Goal: Task Accomplishment & Management: Manage account settings

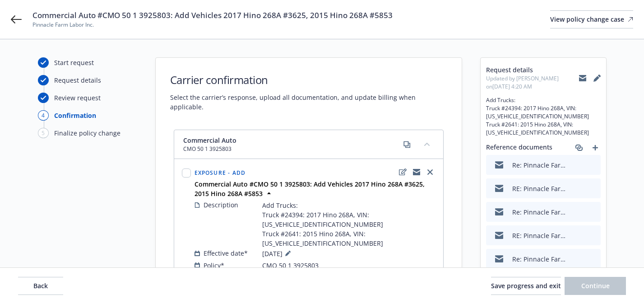
select select "ACCEPTED"
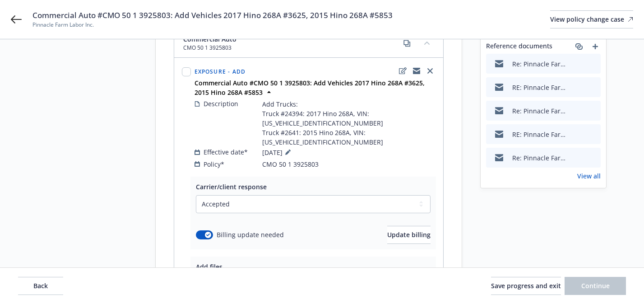
scroll to position [132, 0]
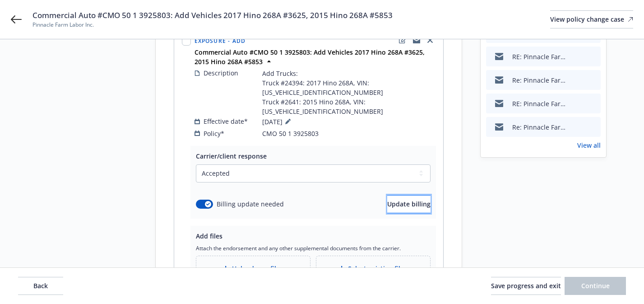
click at [387, 199] on span "Update billing" at bounding box center [408, 203] width 43 height 9
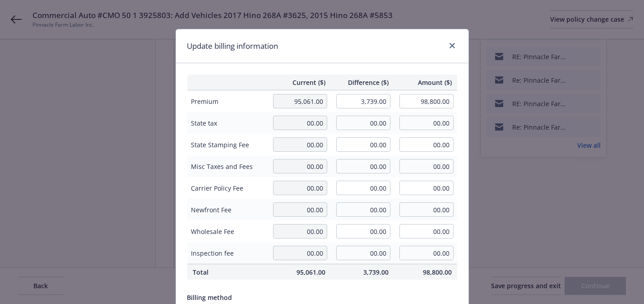
click at [397, 70] on div "Current ($) Difference ($) Amount ($) Premium 95,061.00 3,739.00 98,800.00 Stat…" at bounding box center [322, 218] width 292 height 311
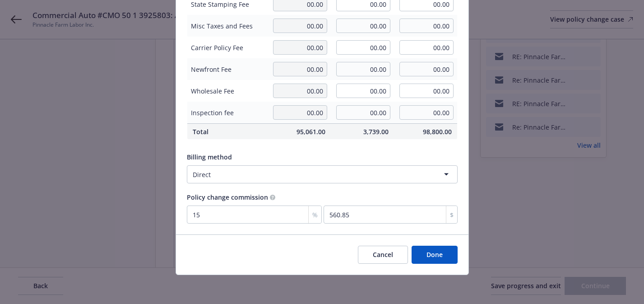
click at [440, 252] on button "Done" at bounding box center [435, 255] width 46 height 18
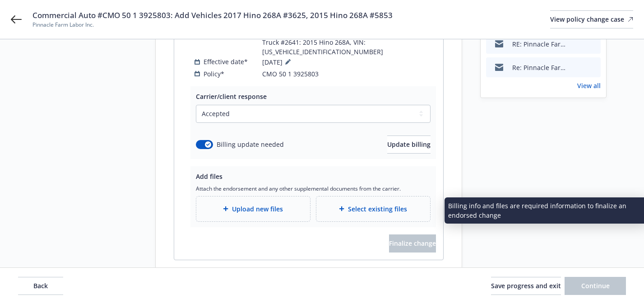
scroll to position [195, 0]
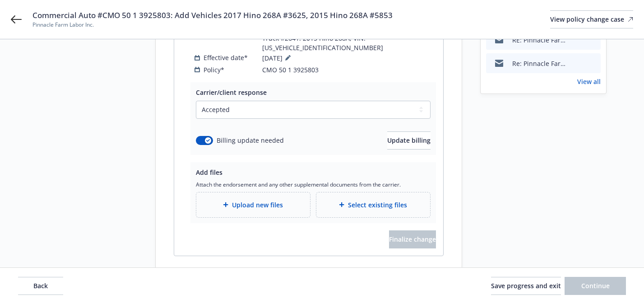
click at [283, 199] on div "Upload new files" at bounding box center [253, 204] width 99 height 10
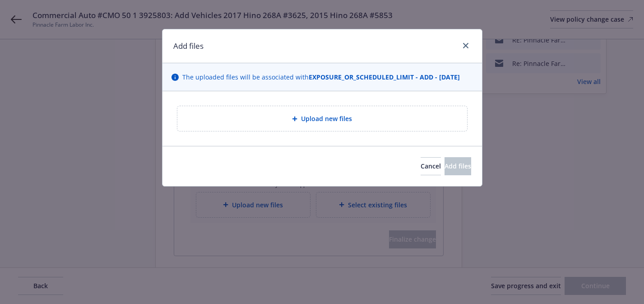
click at [274, 121] on div "Upload new files" at bounding box center [322, 118] width 275 height 10
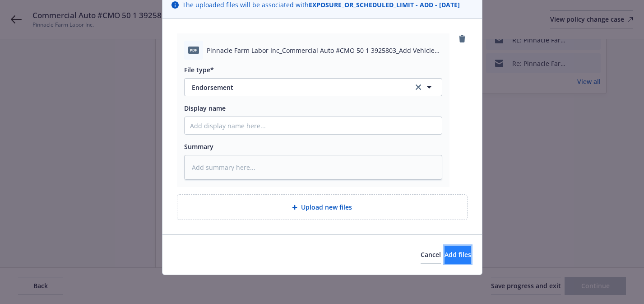
click at [449, 255] on span "Add files" at bounding box center [458, 254] width 27 height 9
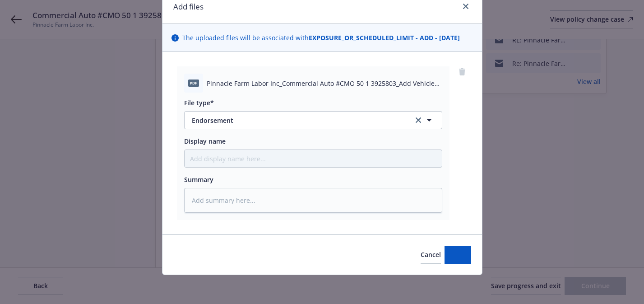
scroll to position [39, 0]
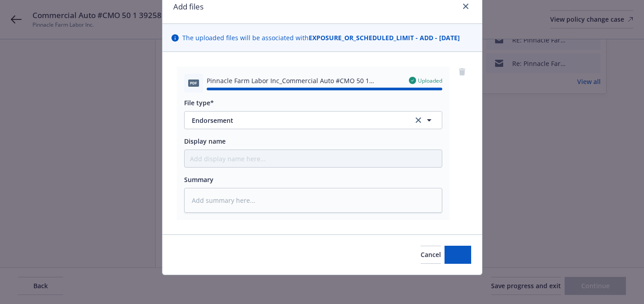
type textarea "x"
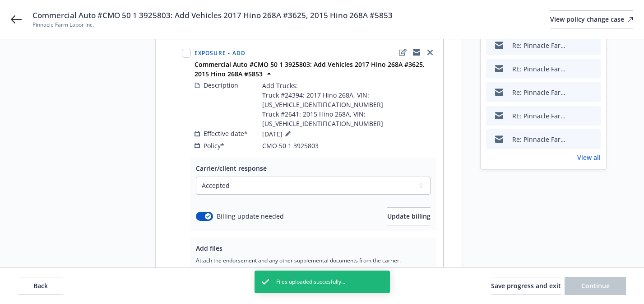
scroll to position [147, 0]
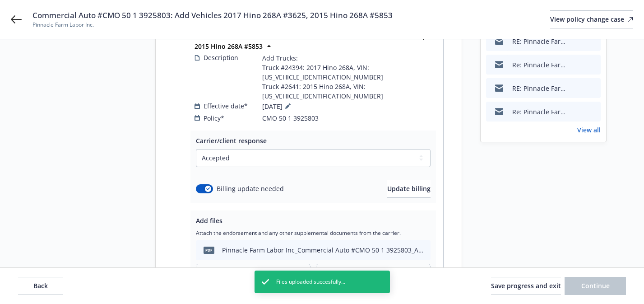
click at [589, 131] on link "View all" at bounding box center [588, 129] width 23 height 9
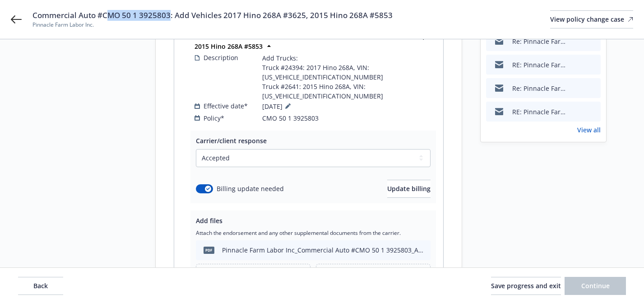
drag, startPoint x: 171, startPoint y: 18, endPoint x: 107, endPoint y: 20, distance: 63.2
click at [107, 20] on span "Commercial Auto #CMO 50 1 3925803: Add Vehicles 2017 Hino 268A #3625, 2015 Hino…" at bounding box center [212, 15] width 360 height 11
copy span "MO 50 1 3925803"
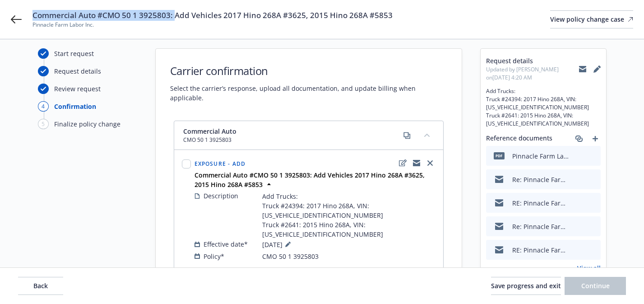
scroll to position [6, 0]
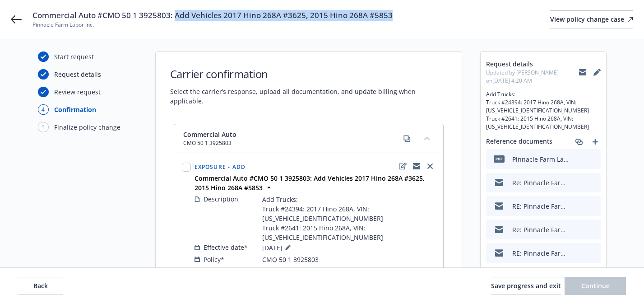
drag, startPoint x: 176, startPoint y: 14, endPoint x: 401, endPoint y: 14, distance: 225.2
click at [401, 14] on div "Commercial Auto #CMO 50 1 3925803: Add Vehicles 2017 Hino 268A #3625, 2015 Hino…" at bounding box center [332, 19] width 601 height 19
copy span "Add Vehicles 2017 Hino 268A #3625, 2015 Hino 268A #5853"
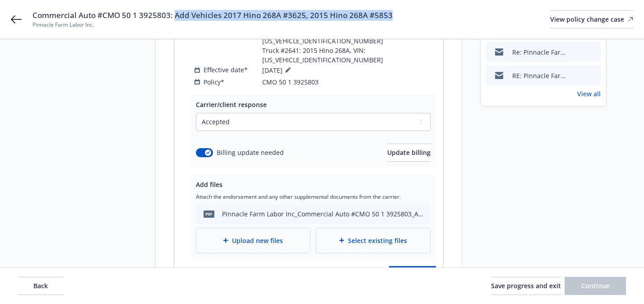
scroll to position [219, 0]
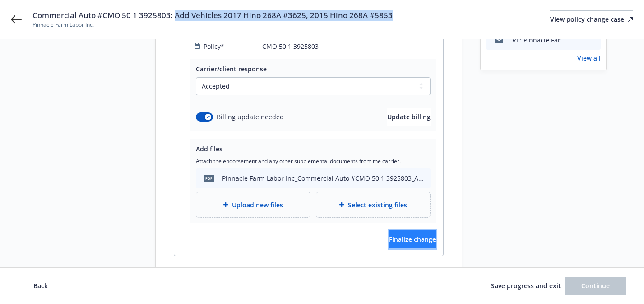
click at [393, 235] on span "Finalize change" at bounding box center [412, 239] width 47 height 9
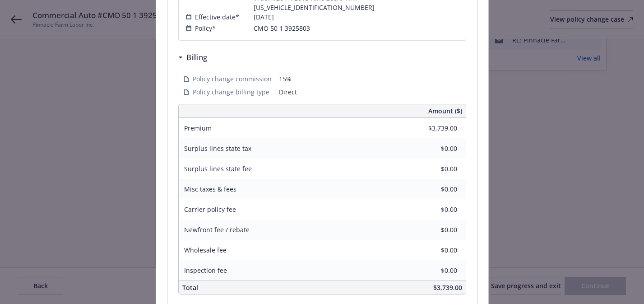
scroll to position [329, 0]
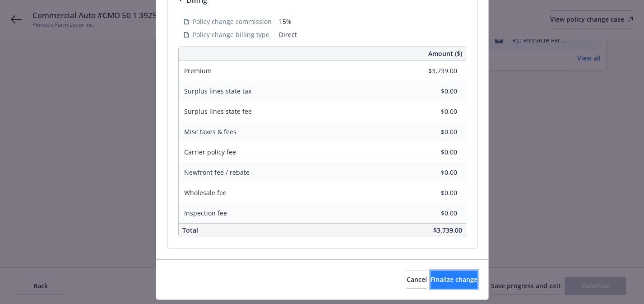
click at [436, 275] on span "Finalize change" at bounding box center [454, 279] width 47 height 9
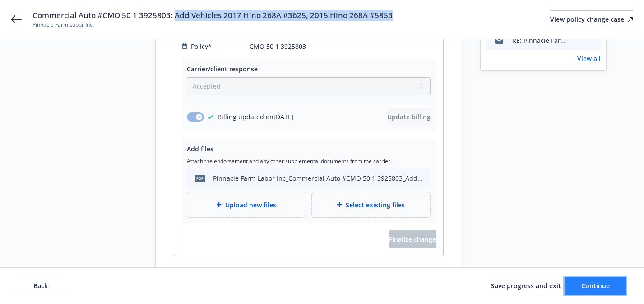
click at [582, 286] on span "Continue" at bounding box center [595, 285] width 28 height 9
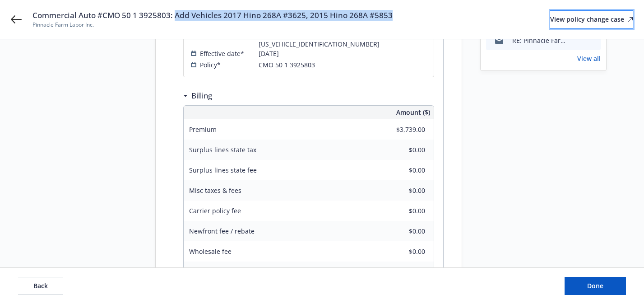
click at [550, 18] on div "View policy change case" at bounding box center [591, 19] width 83 height 17
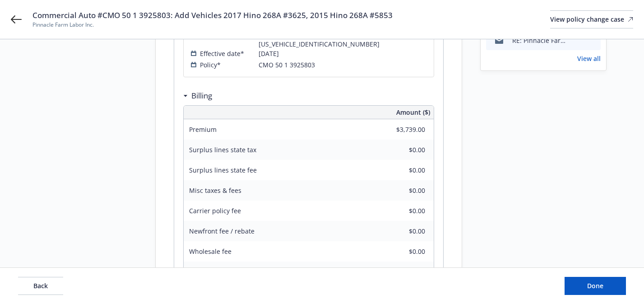
click at [574, 276] on div "Back Done" at bounding box center [322, 286] width 644 height 36
click at [570, 285] on button "Done" at bounding box center [595, 286] width 61 height 18
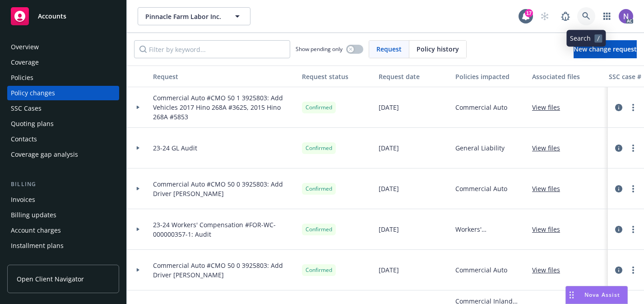
click at [585, 21] on link at bounding box center [586, 16] width 18 height 18
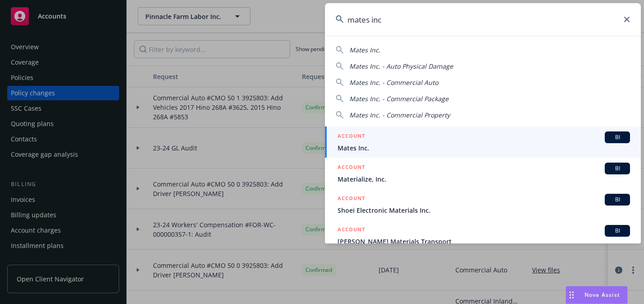
type input "mates inc"
click at [475, 130] on link "ACCOUNT BI Mates Inc." at bounding box center [483, 141] width 316 height 31
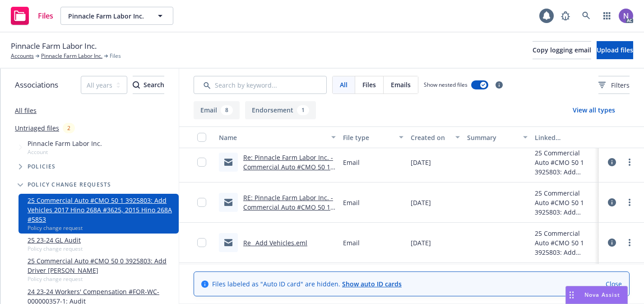
scroll to position [244, 0]
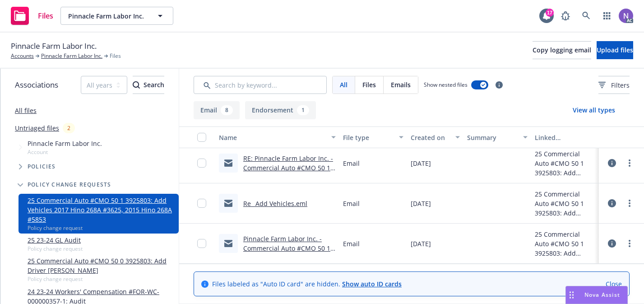
click at [300, 238] on link "Pinnacle Farm Labor Inc. - Commercial Auto #CMO 50 1 3925803: Add Vehicles 2017…" at bounding box center [286, 257] width 87 height 46
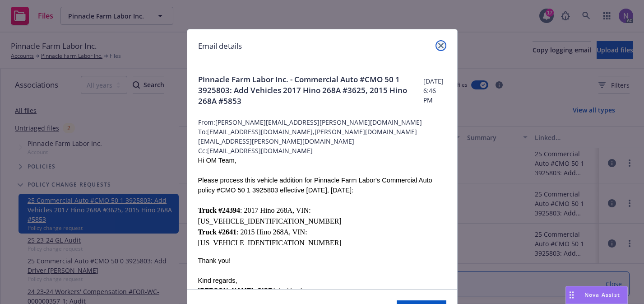
click at [437, 47] on link "close" at bounding box center [441, 45] width 11 height 11
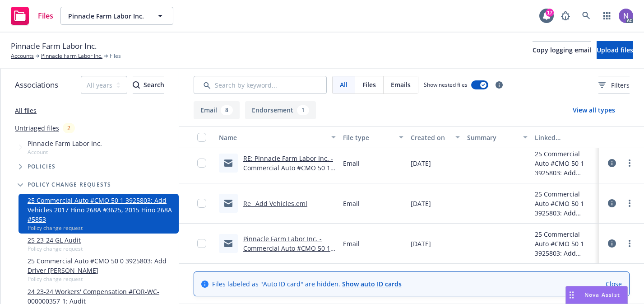
click at [300, 200] on link "Re_ Add Vehicles.eml" at bounding box center [275, 203] width 64 height 9
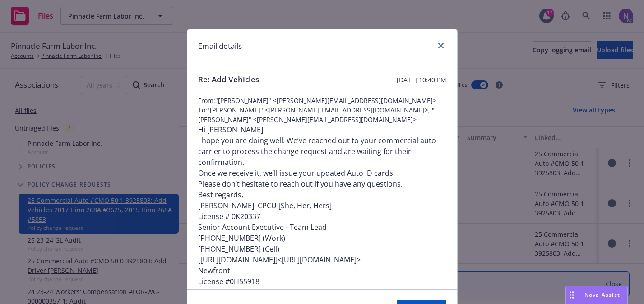
click at [254, 78] on span "Re: Add Vehicles" at bounding box center [228, 79] width 61 height 11
copy span "Re: Add Vehicles"
click at [439, 44] on icon "close" at bounding box center [440, 45] width 5 height 5
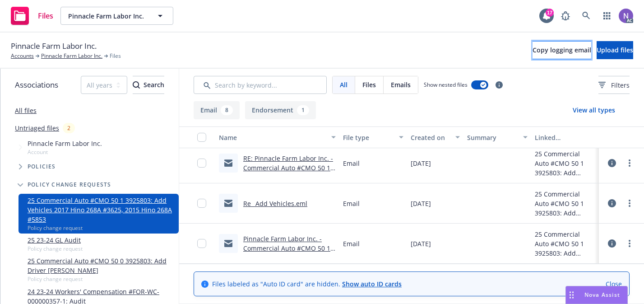
click at [533, 54] on span "Copy logging email" at bounding box center [562, 50] width 59 height 9
